Goal: Use online tool/utility: Utilize a website feature to perform a specific function

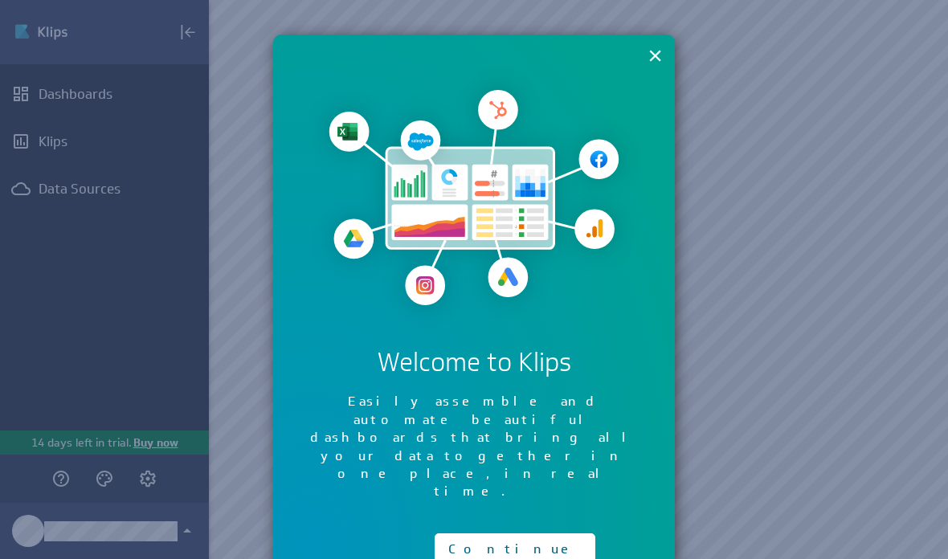
click at [660, 52] on button "×" at bounding box center [654, 55] width 15 height 32
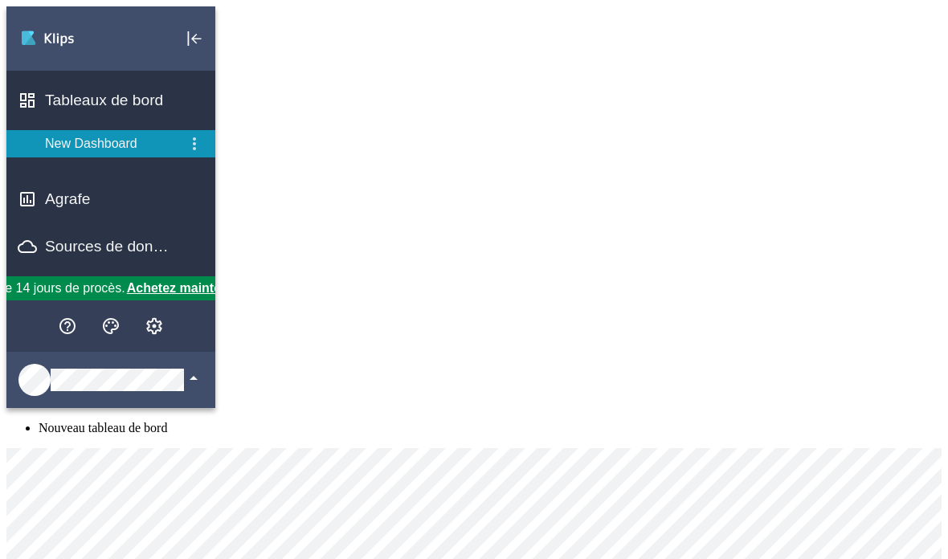
click at [193, 31] on icon "Effondrement" at bounding box center [194, 38] width 19 height 19
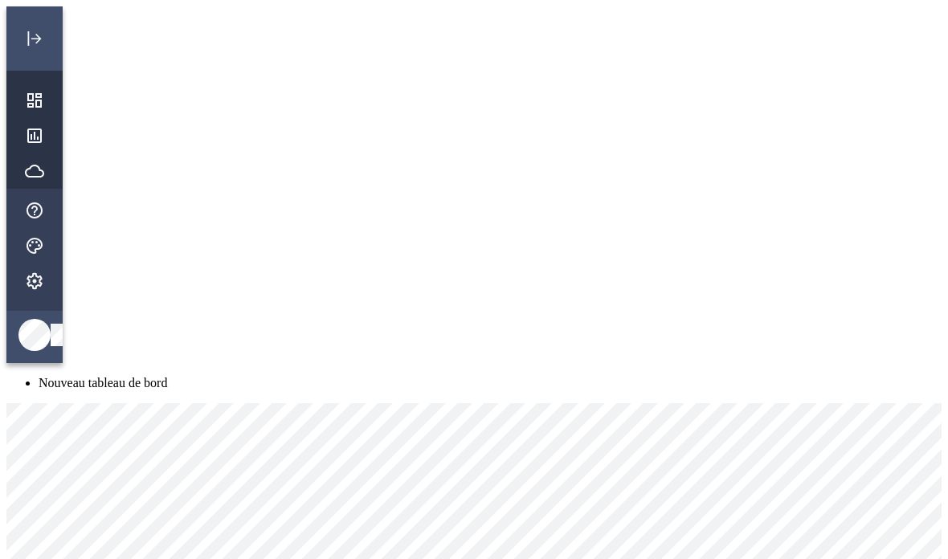
click at [59, 33] on div "Modifier" at bounding box center [34, 38] width 56 height 64
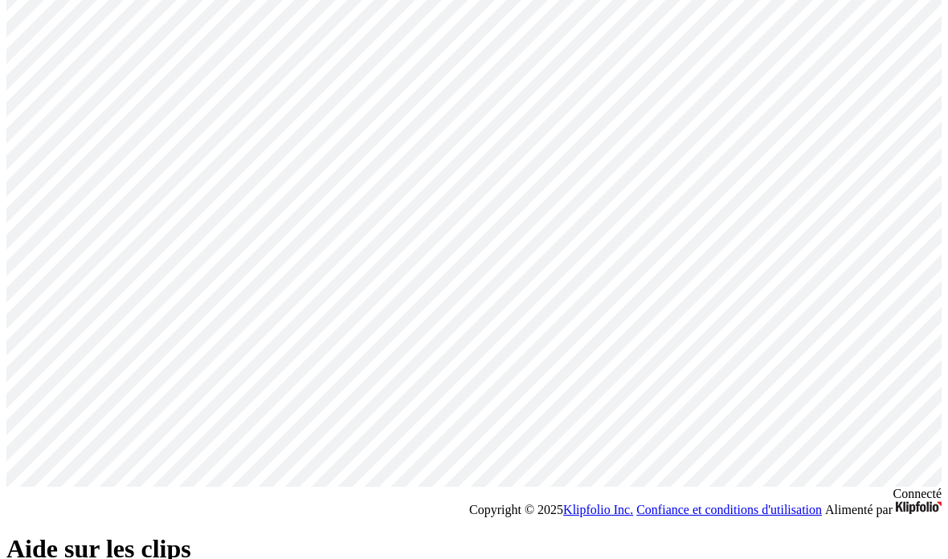
scroll to position [594, 0]
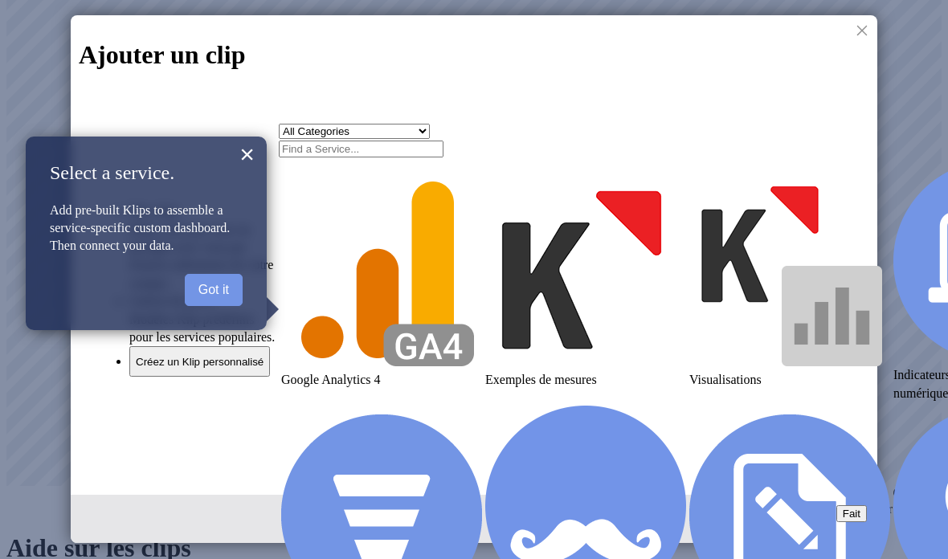
click at [411, 152] on input "text" at bounding box center [361, 149] width 165 height 17
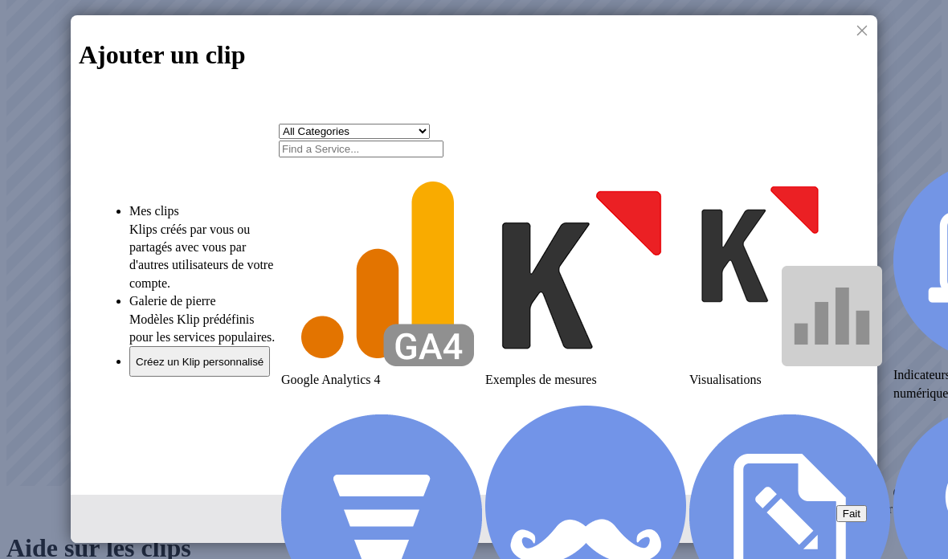
click at [369, 153] on input "text" at bounding box center [361, 149] width 165 height 17
click at [539, 59] on h1 "Ajouter un clip" at bounding box center [474, 55] width 790 height 30
click at [244, 369] on button "Créez un Klip personnalisé" at bounding box center [199, 361] width 141 height 31
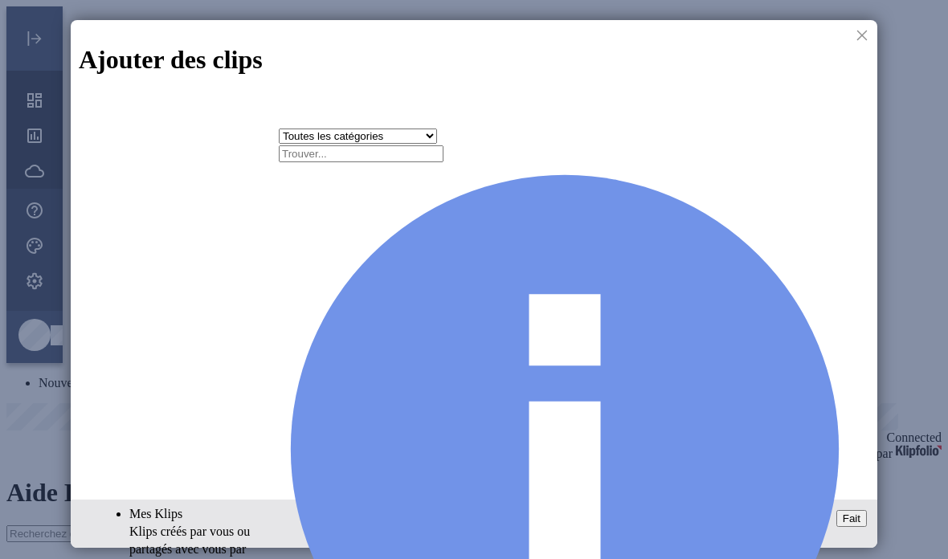
scroll to position [8, 10]
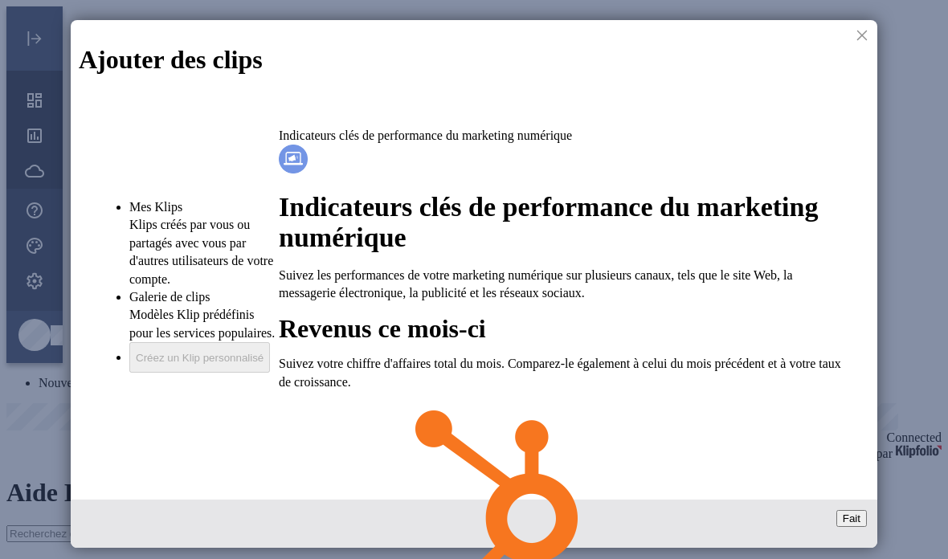
scroll to position [205, 0]
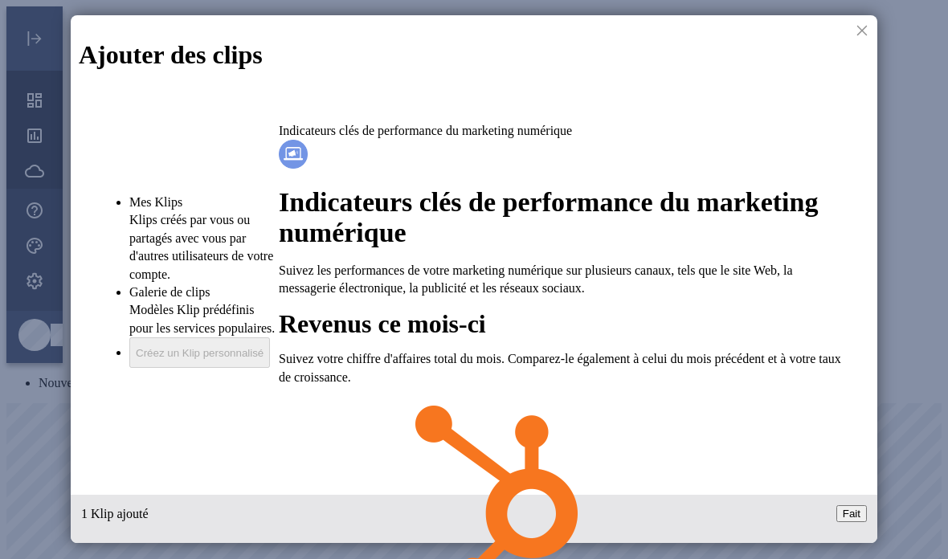
click at [876, 6] on div at bounding box center [474, 279] width 948 height 559
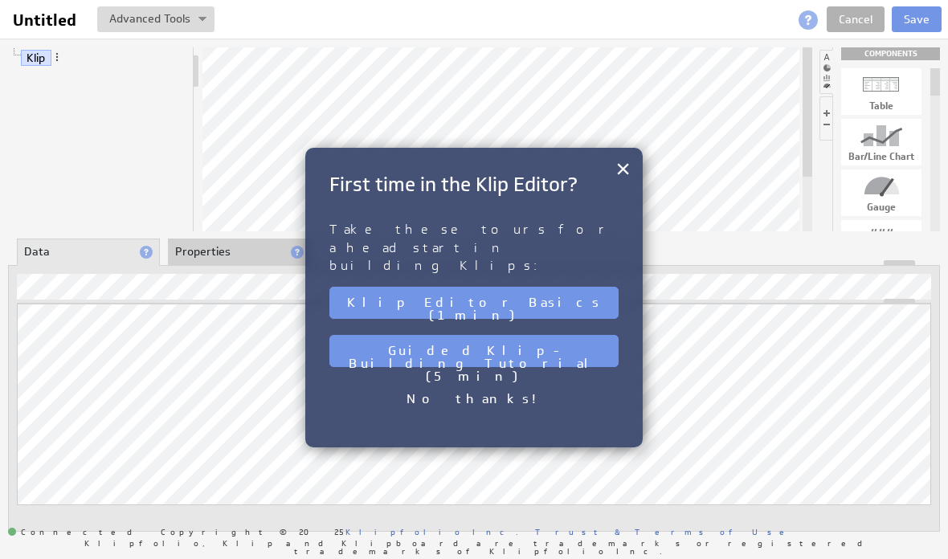
click at [513, 152] on div "× First time in the Klip Editor? Take these tours for a head start in building …" at bounding box center [473, 298] width 337 height 300
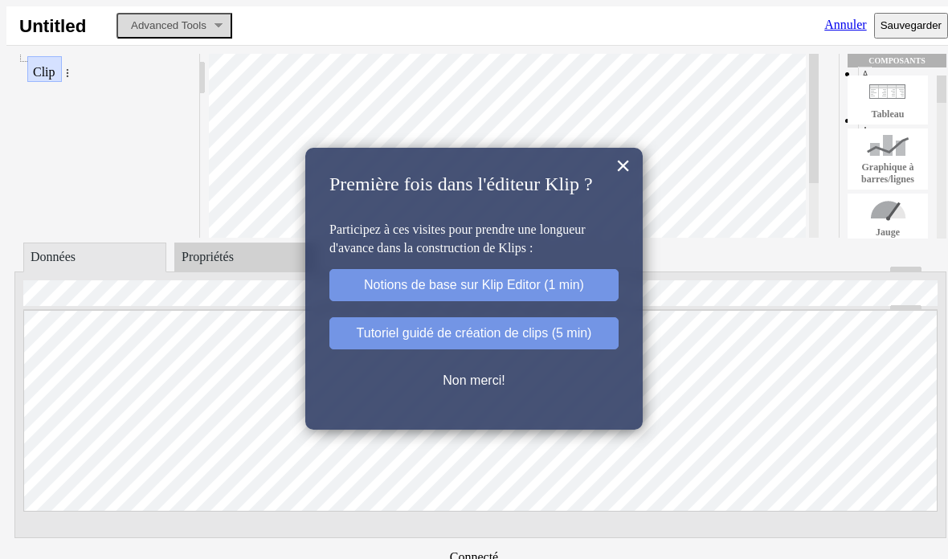
click at [630, 170] on font "×" at bounding box center [622, 165] width 15 height 29
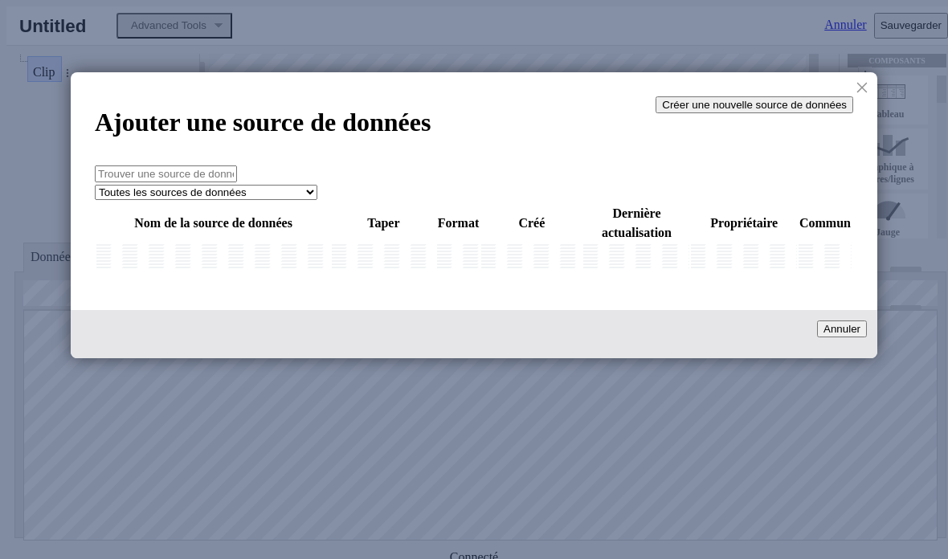
click at [738, 97] on button "Créer une nouvelle source de données" at bounding box center [755, 104] width 198 height 17
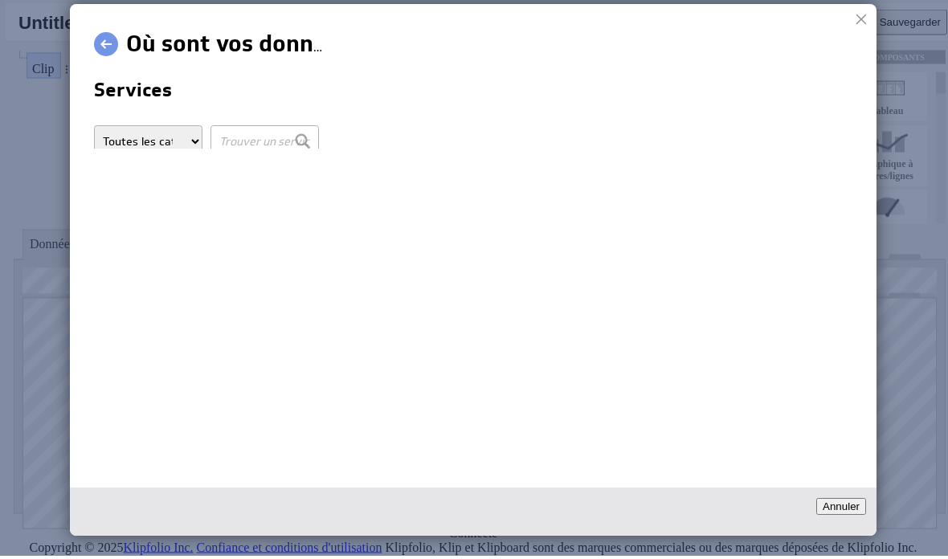
scroll to position [0, 6]
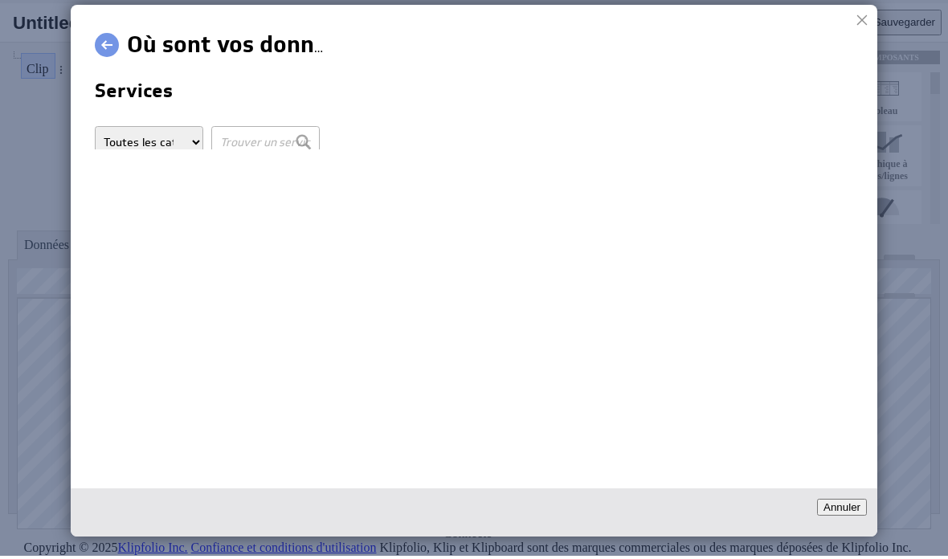
click at [854, 21] on div at bounding box center [862, 23] width 24 height 24
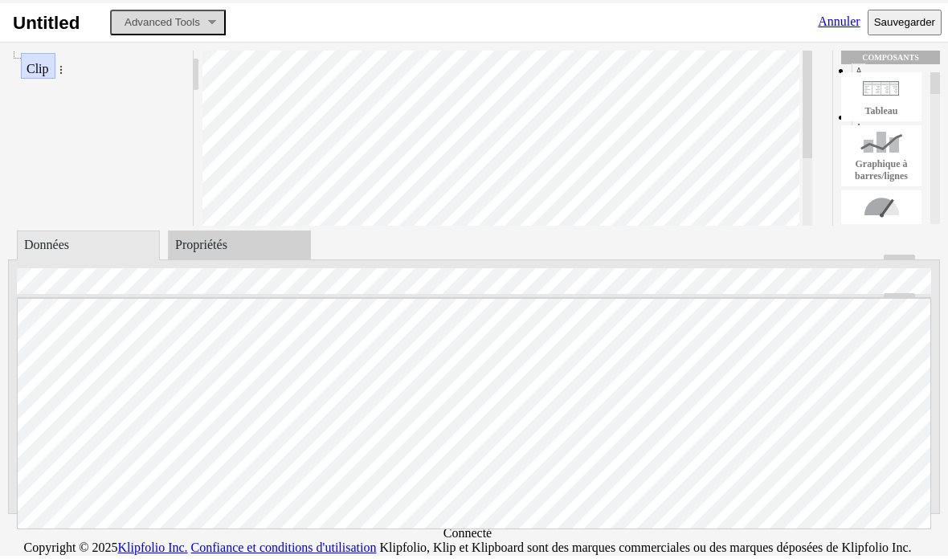
scroll to position [3, 6]
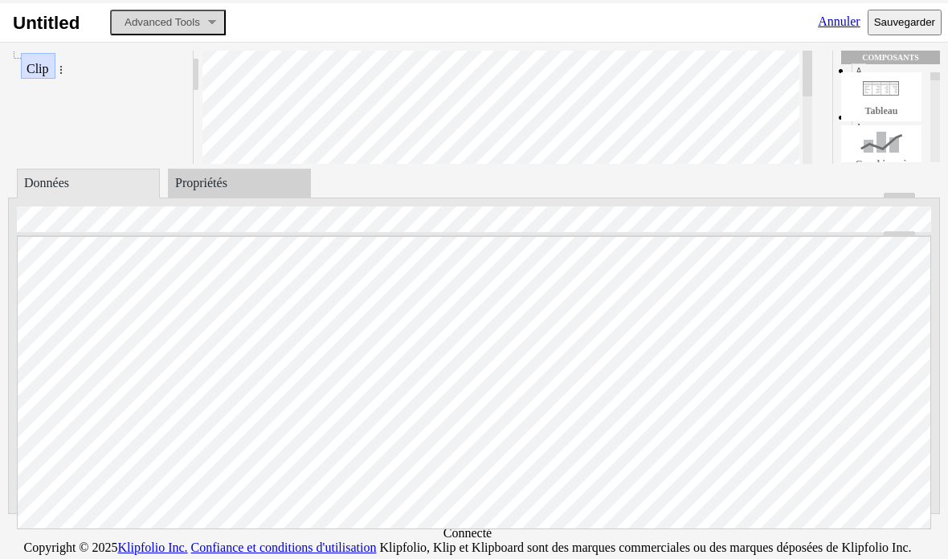
click at [272, 182] on li "Propriétés" at bounding box center [239, 184] width 143 height 30
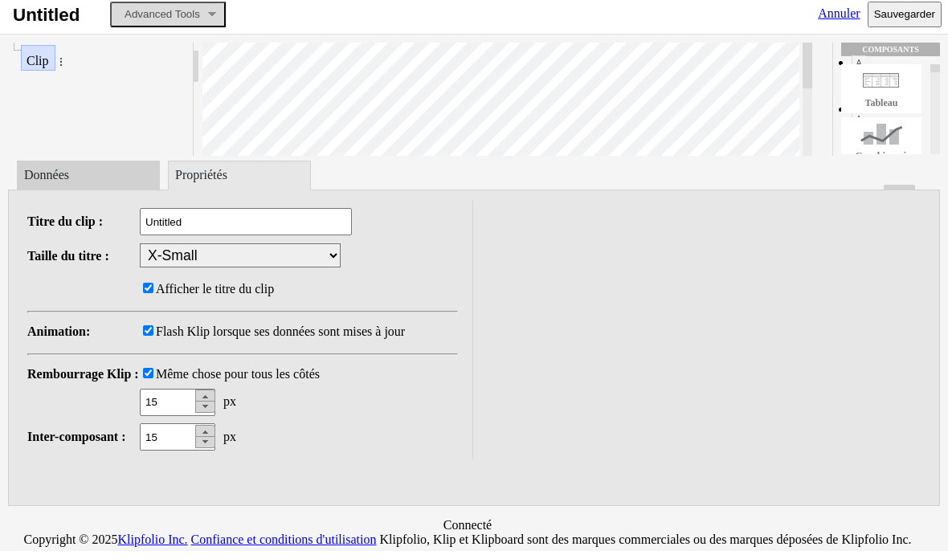
scroll to position [0, 6]
